Goal: Task Accomplishment & Management: Complete application form

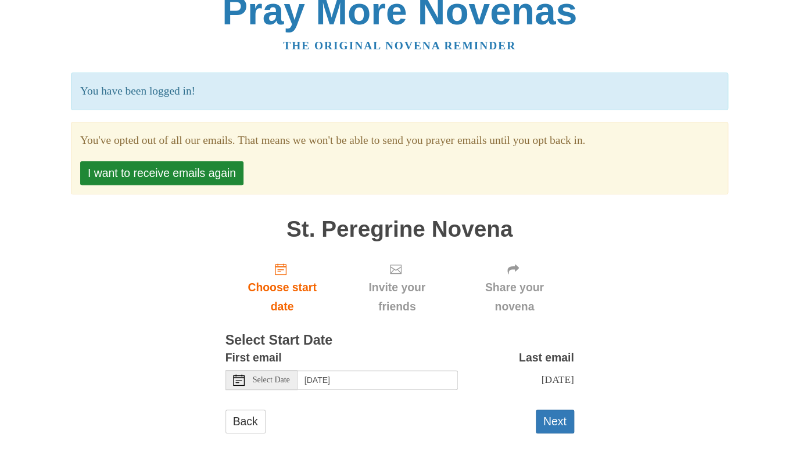
scroll to position [23, 0]
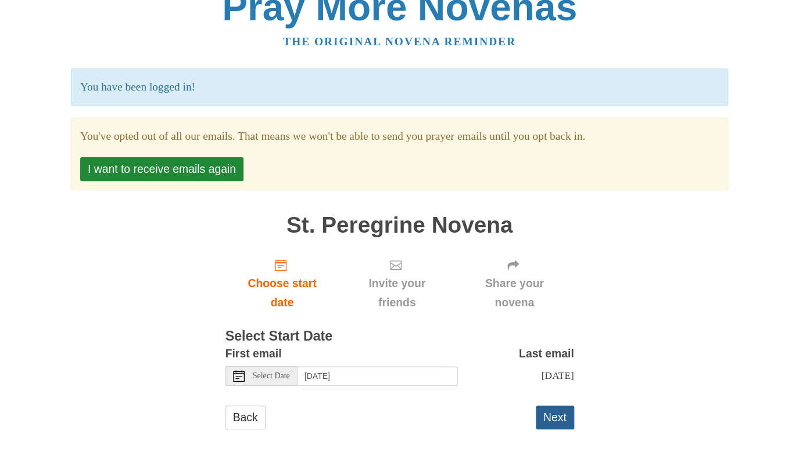
click at [551, 425] on button "Next" at bounding box center [554, 418] width 38 height 24
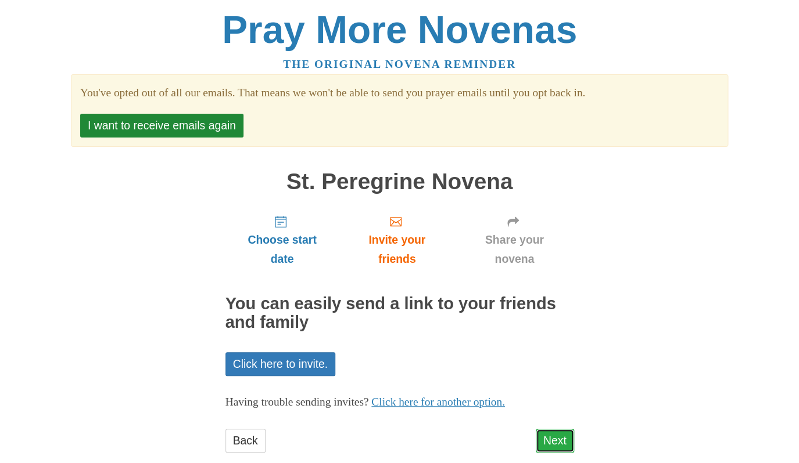
click at [552, 441] on link "Next" at bounding box center [554, 441] width 38 height 24
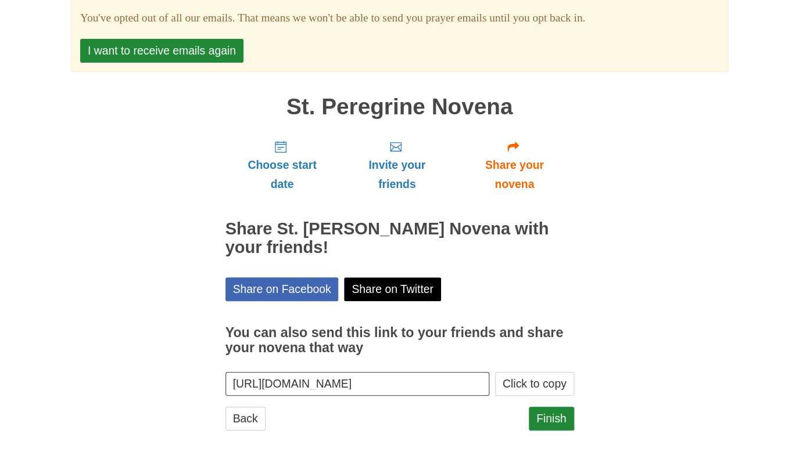
scroll to position [77, 0]
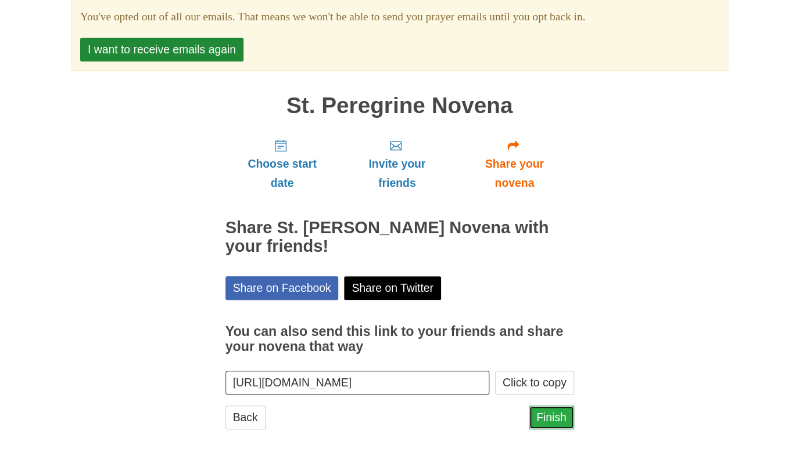
click at [551, 428] on link "Finish" at bounding box center [550, 418] width 45 height 24
